Goal: Transaction & Acquisition: Obtain resource

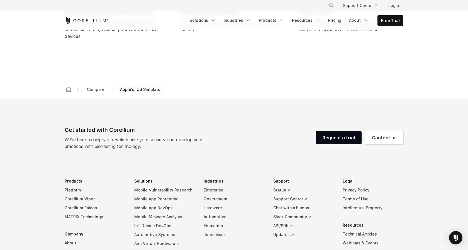
scroll to position [533, 0]
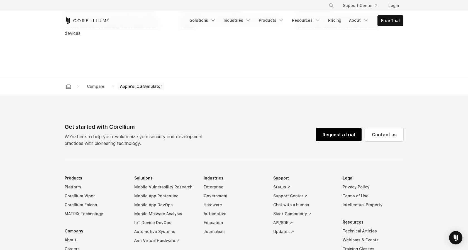
click at [339, 141] on link "Request a trial" at bounding box center [339, 134] width 46 height 13
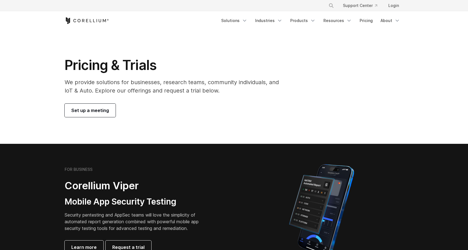
click at [93, 111] on span "Set up a meeting" at bounding box center [90, 110] width 38 height 7
